Goal: Contribute content

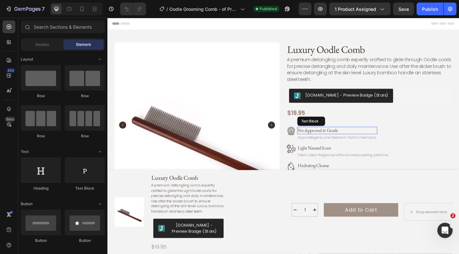
click at [354, 142] on span "Vet-Approved & Gentle" at bounding box center [337, 140] width 44 height 7
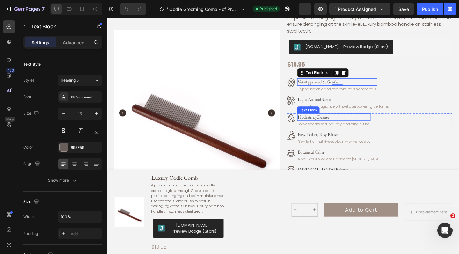
scroll to position [53, 0]
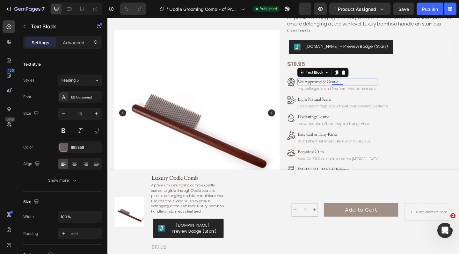
click at [342, 85] on span "Vet-Approved & Gentle" at bounding box center [337, 87] width 44 height 7
click at [345, 86] on span "Vet-Approved & Gentle" at bounding box center [337, 87] width 44 height 7
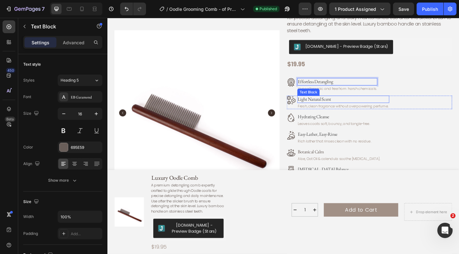
click at [341, 105] on span "Light Natural Scent" at bounding box center [333, 106] width 36 height 7
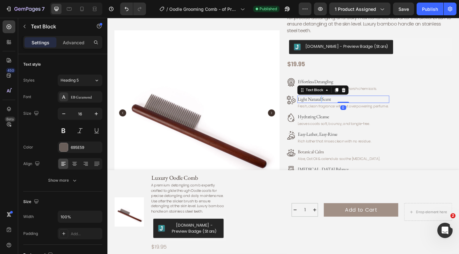
click at [341, 105] on span "Light Natural Scent" at bounding box center [333, 106] width 36 height 7
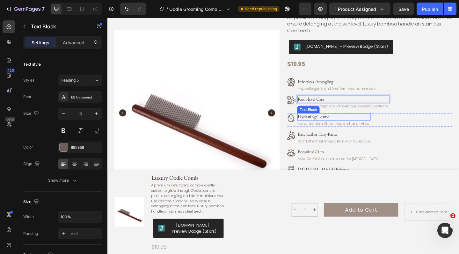
click at [339, 125] on span "Hydrating Cleanse" at bounding box center [332, 125] width 34 height 7
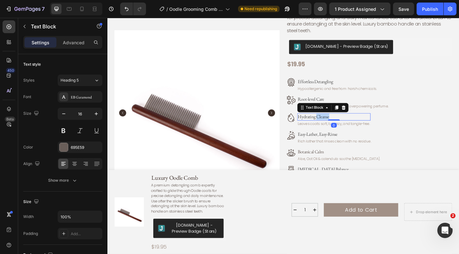
click at [339, 125] on span "Hydrating Cleanse" at bounding box center [332, 125] width 34 height 7
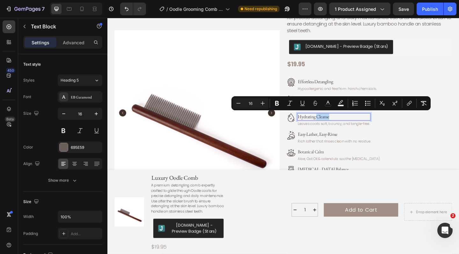
click at [339, 125] on span "Hydrating Cleanse" at bounding box center [332, 125] width 34 height 7
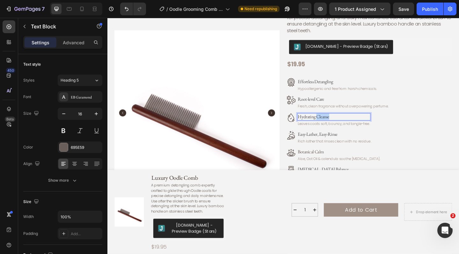
click at [339, 125] on span "Hydrating Cleanse" at bounding box center [332, 125] width 34 height 7
click at [341, 143] on span "Easy-Lather, Easy-Rinse" at bounding box center [336, 144] width 43 height 7
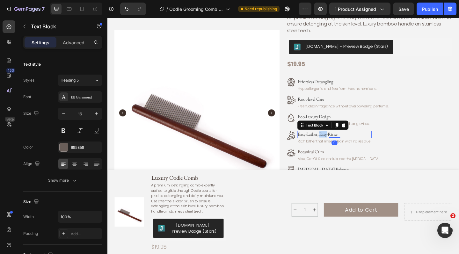
click at [341, 143] on span "Easy-Lather, Easy-Rinse" at bounding box center [336, 144] width 43 height 7
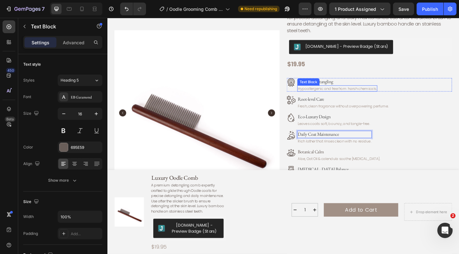
click at [380, 93] on span "Hypoallergenic and free from harsh chemicals." at bounding box center [358, 94] width 86 height 5
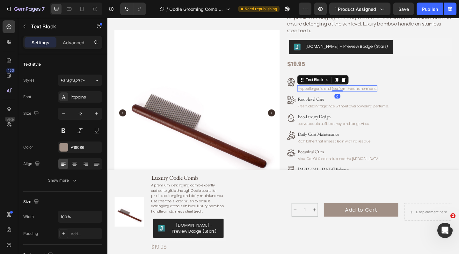
click at [380, 93] on span "Hypoallergenic and free from harsh chemicals." at bounding box center [358, 94] width 86 height 5
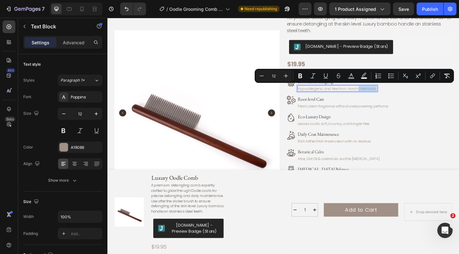
click at [380, 93] on span "Hypoallergenic and free from harsh chemicals." at bounding box center [358, 94] width 86 height 5
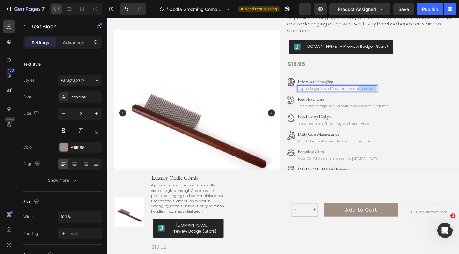
click at [380, 93] on span "Hypoallergenic and free from harsh chemicals." at bounding box center [358, 94] width 86 height 5
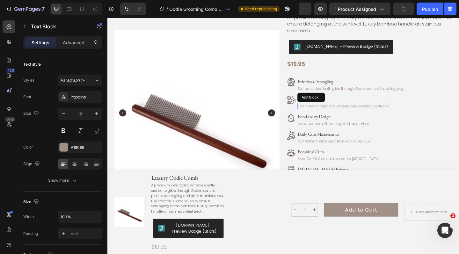
click at [352, 113] on span "Fresh, clean fragrance without overpowering perfume." at bounding box center [364, 113] width 99 height 5
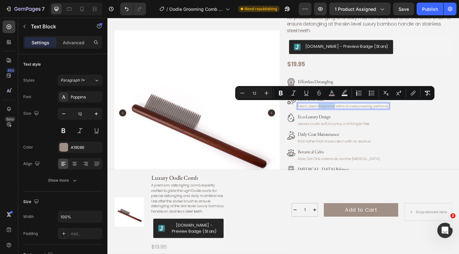
click at [352, 113] on span "Fresh, clean fragrance without overpowering perfume." at bounding box center [364, 113] width 99 height 5
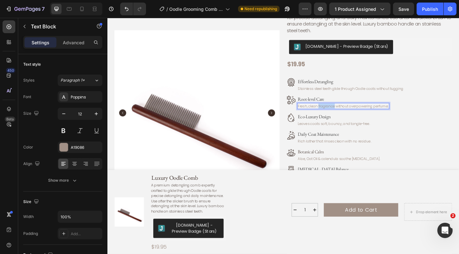
click at [352, 113] on span "Fresh, clean fragrance without overpowering perfume." at bounding box center [364, 113] width 99 height 5
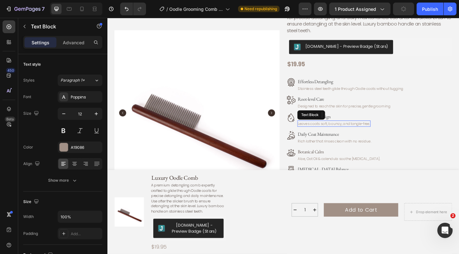
click at [368, 131] on span "Leaves coats soft, bouncy, and tangle-free." at bounding box center [354, 132] width 78 height 5
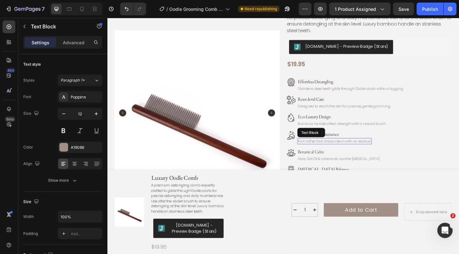
click at [366, 150] on span "Rich lather that rinses clean with no residue." at bounding box center [355, 152] width 80 height 5
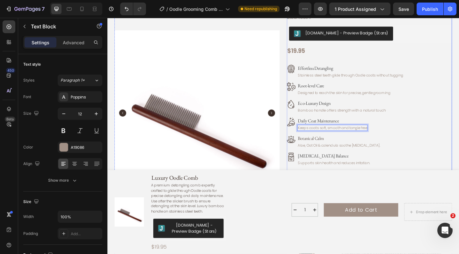
scroll to position [66, 0]
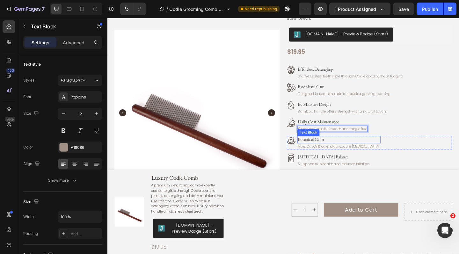
click at [326, 147] on p "Botanical Calm" at bounding box center [359, 150] width 89 height 7
click at [365, 139] on icon at bounding box center [364, 140] width 5 height 5
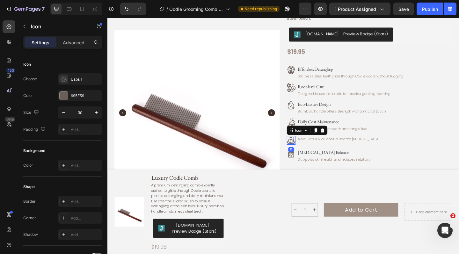
click at [308, 150] on icon at bounding box center [308, 152] width 10 height 10
click at [343, 139] on icon at bounding box center [341, 140] width 5 height 5
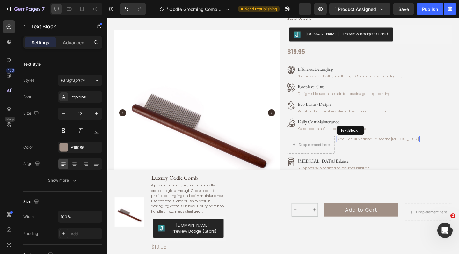
click at [373, 148] on span "Aloe, Oat Oil & calendula soothe [MEDICAL_DATA]." at bounding box center [401, 149] width 89 height 5
click at [408, 140] on icon at bounding box center [407, 140] width 4 height 4
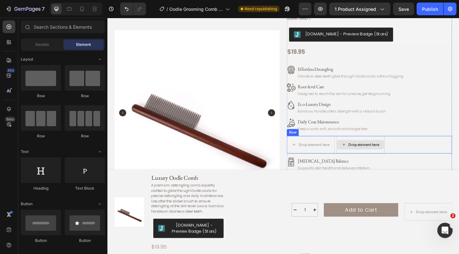
click at [396, 147] on div "Drop element here" at bounding box center [383, 156] width 52 height 19
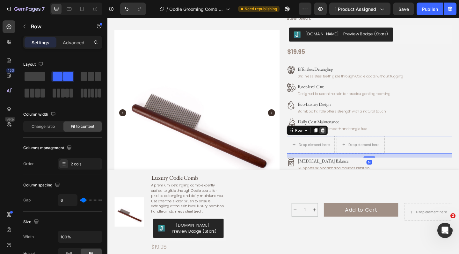
click at [342, 138] on icon at bounding box center [341, 140] width 5 height 5
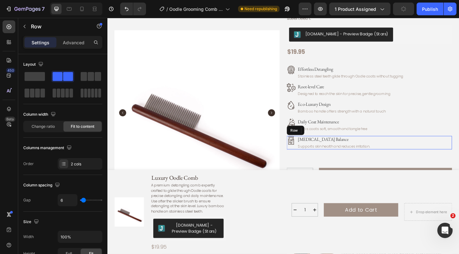
click at [423, 152] on div "Icon [MEDICAL_DATA] Balance Text Block Supports skin health and reduces irritat…" at bounding box center [393, 154] width 180 height 15
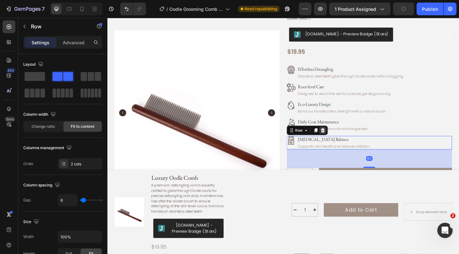
click at [343, 139] on icon at bounding box center [341, 140] width 5 height 5
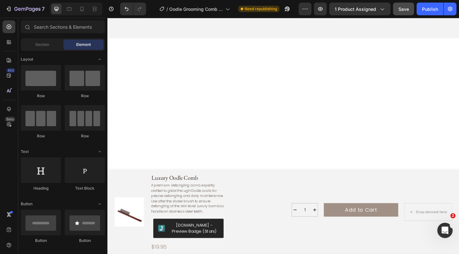
scroll to position [0, 0]
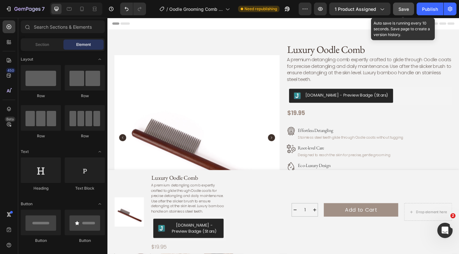
click at [407, 12] on button "Save" at bounding box center [403, 9] width 21 height 13
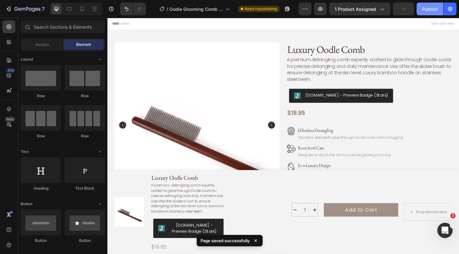
click at [429, 9] on div "Publish" at bounding box center [430, 9] width 16 height 7
